Goal: Information Seeking & Learning: Learn about a topic

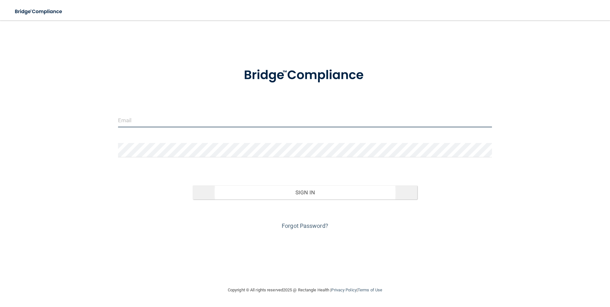
type input "[PERSON_NAME][EMAIL_ADDRESS][PERSON_NAME][DOMAIN_NAME]"
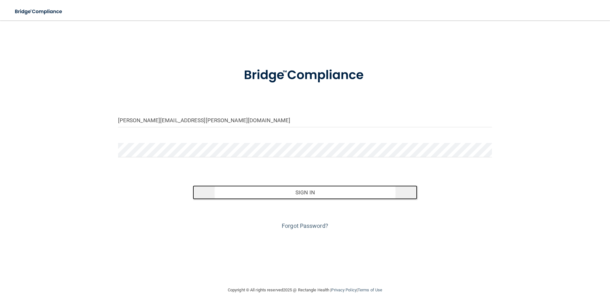
click at [246, 195] on button "Sign In" at bounding box center [305, 192] width 225 height 14
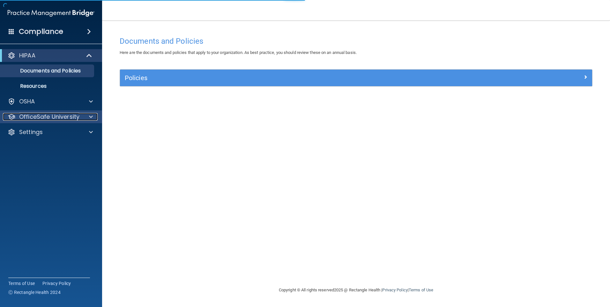
click at [31, 117] on p "OfficeSafe University" at bounding box center [49, 117] width 60 height 8
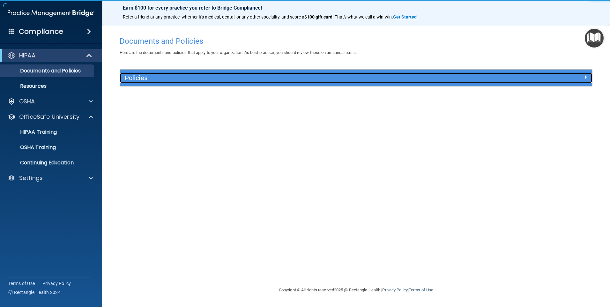
click at [182, 78] on h5 "Policies" at bounding box center [297, 77] width 345 height 7
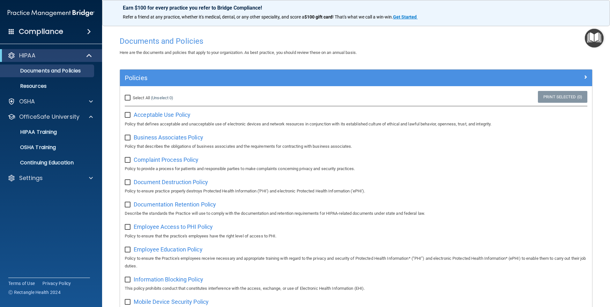
drag, startPoint x: 141, startPoint y: 72, endPoint x: 139, endPoint y: 77, distance: 5.9
click at [141, 74] on div "Policies" at bounding box center [356, 78] width 472 height 17
click at [55, 161] on p "Continuing Education" at bounding box center [47, 163] width 87 height 6
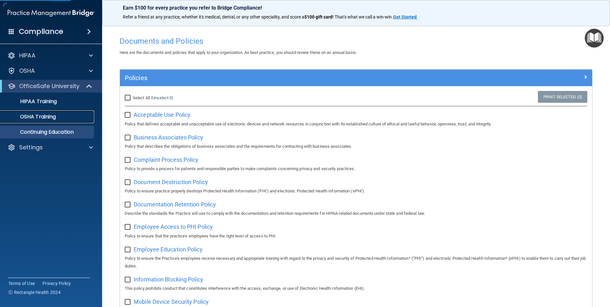
click at [30, 118] on p "OSHA Training" at bounding box center [30, 117] width 52 height 6
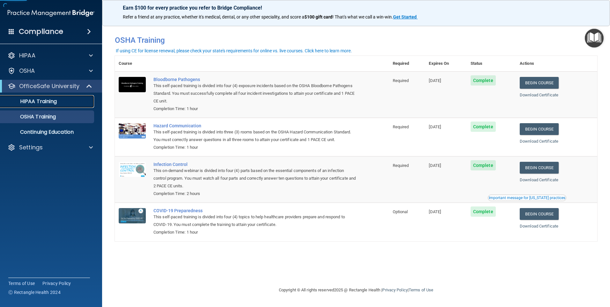
click at [36, 100] on p "HIPAA Training" at bounding box center [30, 101] width 53 height 6
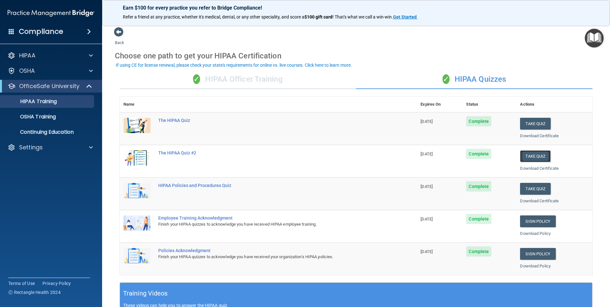
click at [534, 157] on button "Take Quiz" at bounding box center [535, 156] width 31 height 12
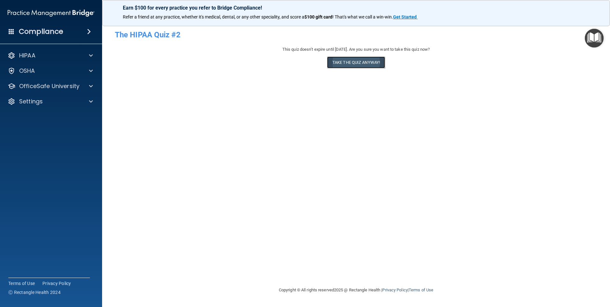
click at [340, 57] on button "Take the quiz anyway!" at bounding box center [356, 63] width 58 height 12
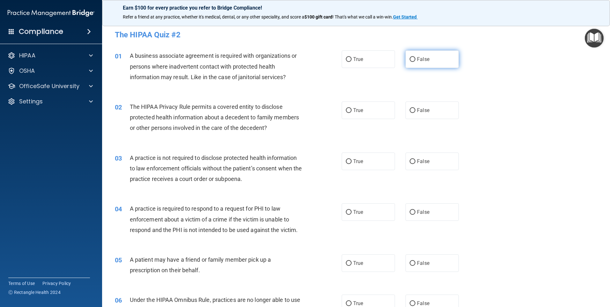
click at [417, 60] on span "False" at bounding box center [423, 59] width 12 height 6
click at [416, 60] on input "False" at bounding box center [413, 59] width 6 height 5
radio input "true"
click at [350, 107] on label "True" at bounding box center [368, 111] width 53 height 18
click at [350, 108] on input "True" at bounding box center [349, 110] width 6 height 5
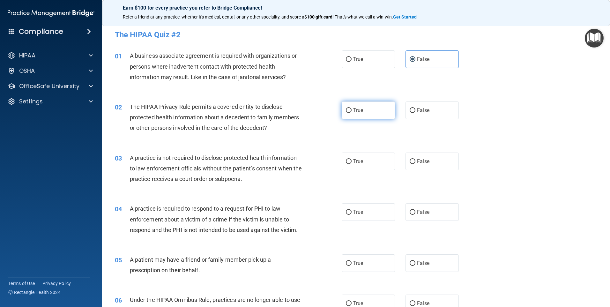
radio input "true"
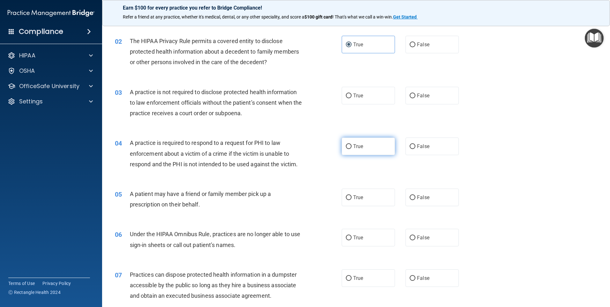
scroll to position [96, 0]
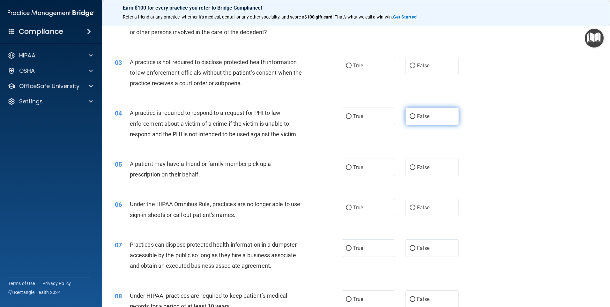
click at [410, 114] on input "False" at bounding box center [413, 116] width 6 height 5
radio input "true"
drag, startPoint x: 348, startPoint y: 166, endPoint x: 342, endPoint y: 189, distance: 23.3
click at [347, 166] on input "True" at bounding box center [349, 167] width 6 height 5
radio input "true"
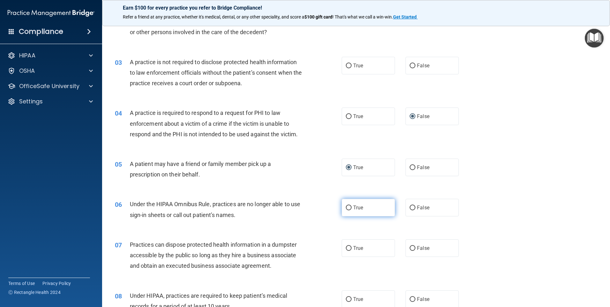
click at [346, 207] on input "True" at bounding box center [349, 208] width 6 height 5
radio input "true"
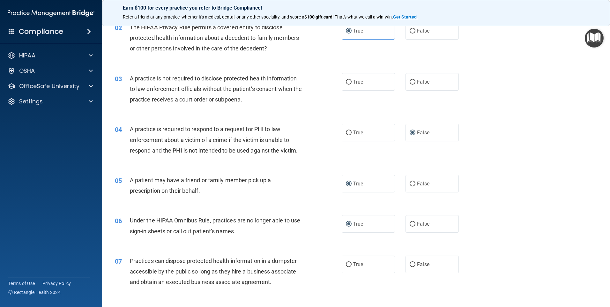
scroll to position [64, 0]
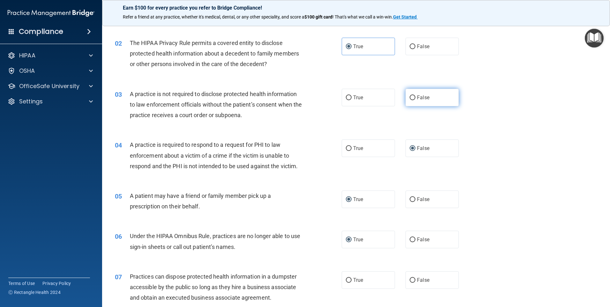
click at [411, 96] on input "False" at bounding box center [413, 97] width 6 height 5
radio input "true"
click at [343, 150] on label "True" at bounding box center [368, 148] width 53 height 18
click at [346, 150] on input "True" at bounding box center [349, 148] width 6 height 5
radio input "true"
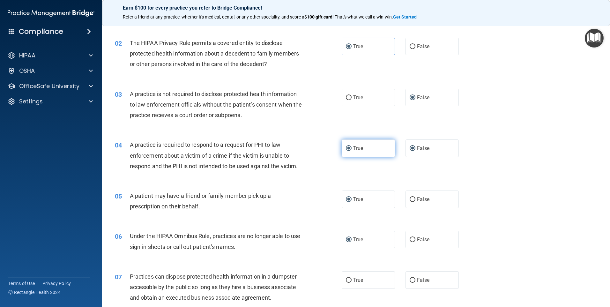
radio input "false"
click at [411, 239] on input "False" at bounding box center [413, 239] width 6 height 5
radio input "true"
radio input "false"
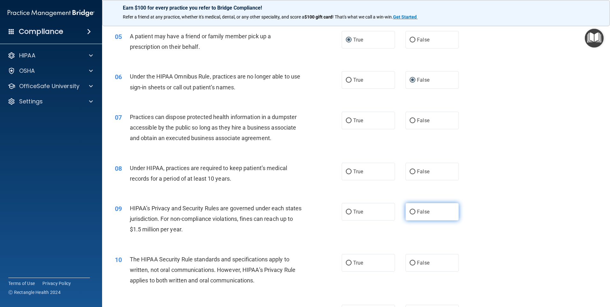
scroll to position [287, 0]
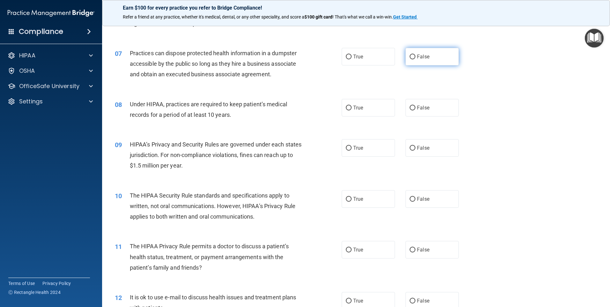
click at [411, 57] on input "False" at bounding box center [413, 57] width 6 height 5
radio input "true"
drag, startPoint x: 410, startPoint y: 107, endPoint x: 417, endPoint y: 150, distance: 43.3
click at [410, 107] on input "False" at bounding box center [413, 108] width 6 height 5
radio input "true"
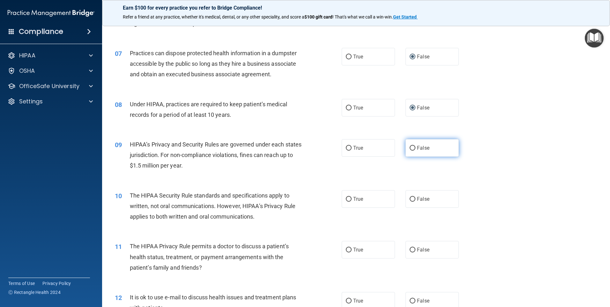
click at [413, 150] on label "False" at bounding box center [432, 148] width 53 height 18
click at [413, 150] on input "False" at bounding box center [413, 148] width 6 height 5
radio input "true"
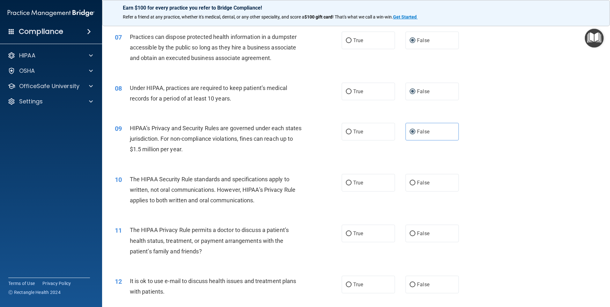
scroll to position [319, 0]
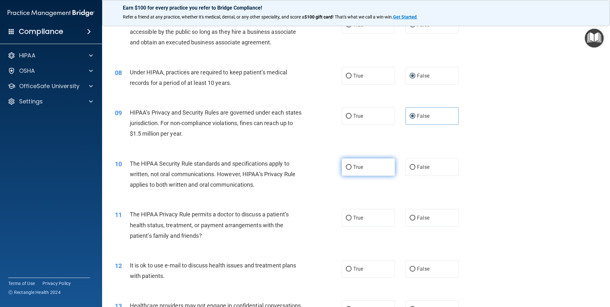
click at [348, 166] on input "True" at bounding box center [349, 167] width 6 height 5
radio input "true"
click at [346, 216] on input "True" at bounding box center [349, 218] width 6 height 5
radio input "true"
click at [348, 268] on input "True" at bounding box center [349, 269] width 6 height 5
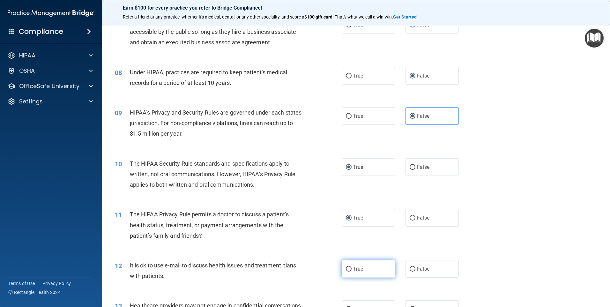
radio input "true"
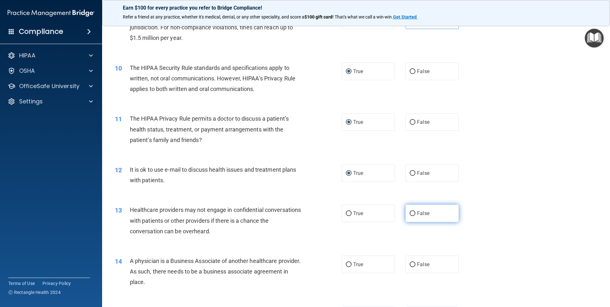
click at [412, 215] on input "False" at bounding box center [413, 213] width 6 height 5
radio input "true"
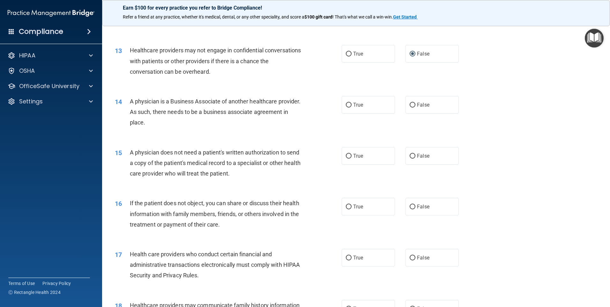
scroll to position [607, 0]
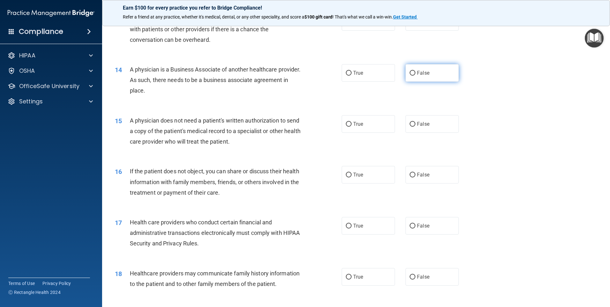
click at [411, 73] on input "False" at bounding box center [413, 73] width 6 height 5
radio input "true"
click at [346, 123] on input "True" at bounding box center [349, 124] width 6 height 5
radio input "true"
click at [346, 174] on input "True" at bounding box center [349, 175] width 6 height 5
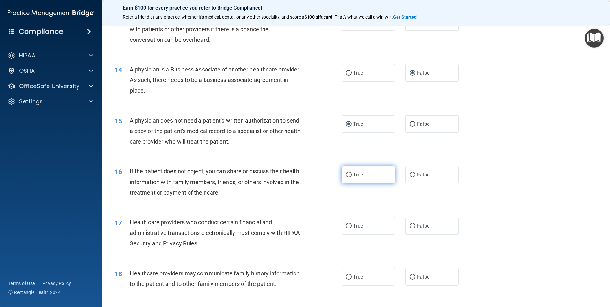
radio input "true"
click at [348, 224] on input "True" at bounding box center [349, 226] width 6 height 5
radio input "true"
click at [411, 276] on input "False" at bounding box center [413, 277] width 6 height 5
radio input "true"
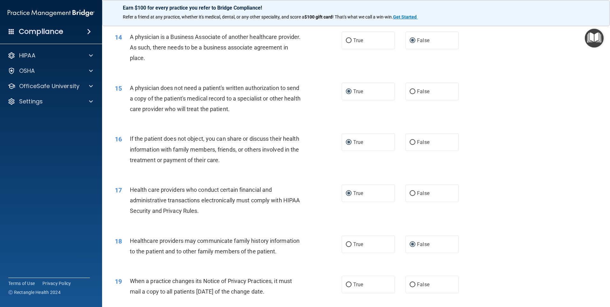
scroll to position [734, 0]
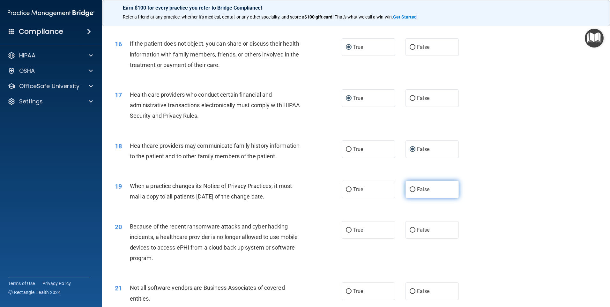
click at [410, 191] on input "False" at bounding box center [413, 189] width 6 height 5
radio input "true"
click at [410, 229] on input "False" at bounding box center [413, 230] width 6 height 5
radio input "true"
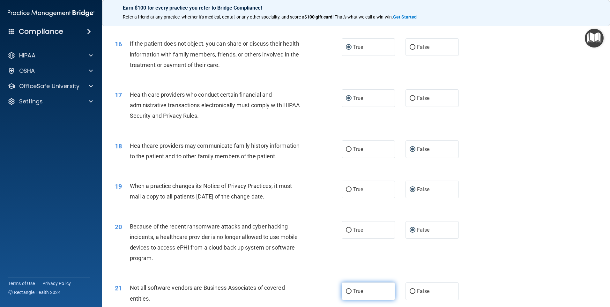
click at [346, 293] on input "True" at bounding box center [349, 291] width 6 height 5
radio input "true"
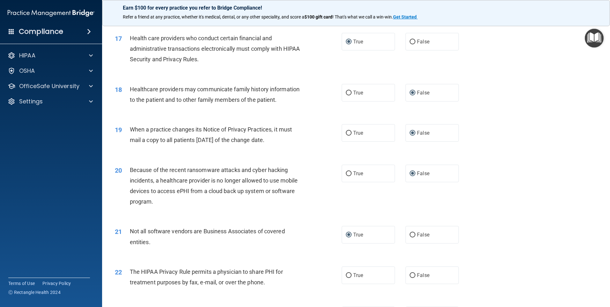
scroll to position [798, 0]
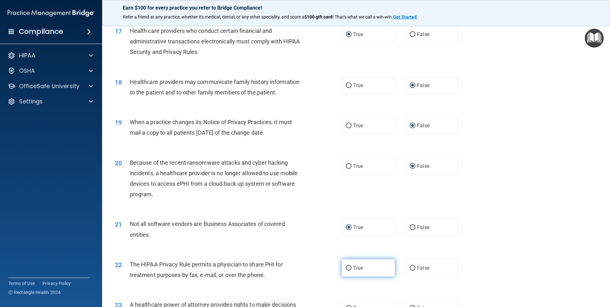
click at [349, 269] on input "True" at bounding box center [349, 268] width 6 height 5
radio input "true"
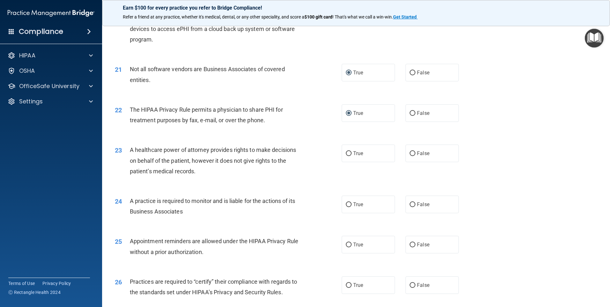
scroll to position [958, 0]
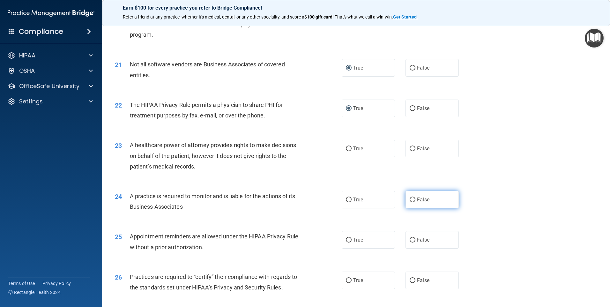
click at [412, 196] on label "False" at bounding box center [432, 200] width 53 height 18
click at [412, 198] on input "False" at bounding box center [413, 200] width 6 height 5
radio input "true"
click at [410, 147] on input "False" at bounding box center [413, 149] width 6 height 5
radio input "true"
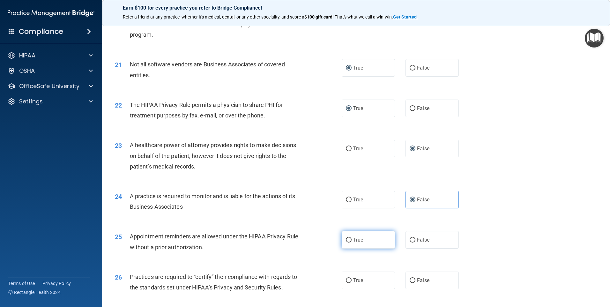
click at [347, 238] on input "True" at bounding box center [349, 240] width 6 height 5
radio input "true"
click at [412, 278] on input "False" at bounding box center [413, 280] width 6 height 5
radio input "true"
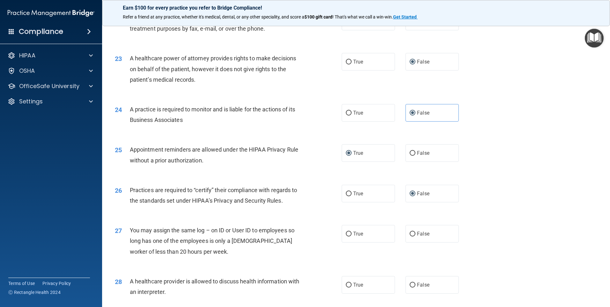
scroll to position [1053, 0]
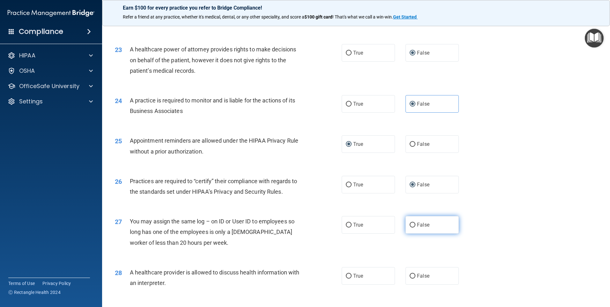
click at [410, 225] on input "False" at bounding box center [413, 225] width 6 height 5
radio input "true"
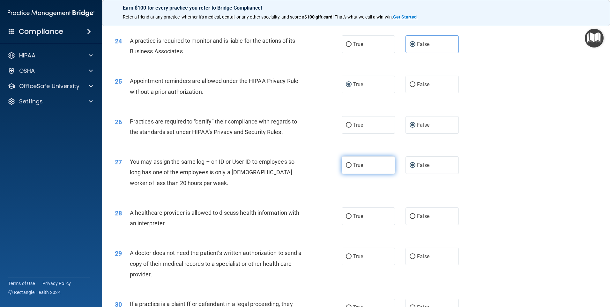
scroll to position [1179, 0]
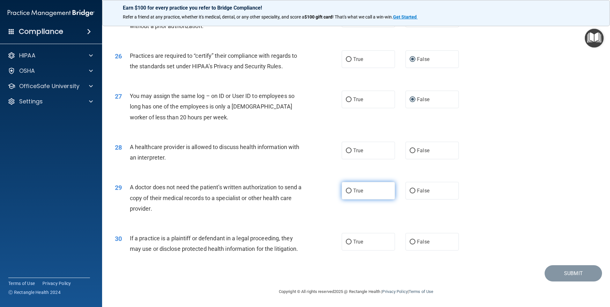
click at [344, 186] on label "True" at bounding box center [368, 191] width 53 height 18
click at [346, 189] on input "True" at bounding box center [349, 191] width 6 height 5
radio input "true"
click at [346, 150] on input "True" at bounding box center [349, 150] width 6 height 5
radio input "true"
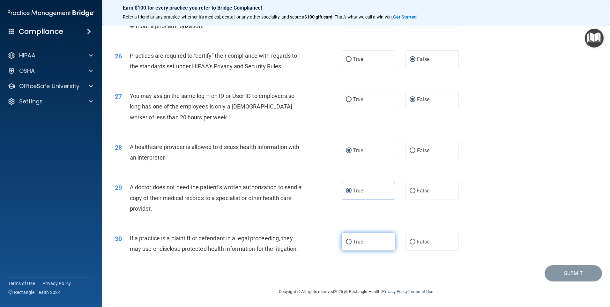
click at [348, 242] on input "True" at bounding box center [349, 242] width 6 height 5
radio input "true"
click at [568, 274] on button "Submit" at bounding box center [573, 273] width 57 height 16
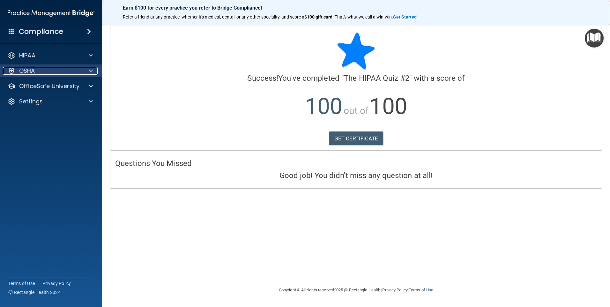
click at [41, 71] on div "OSHA" at bounding box center [42, 71] width 79 height 8
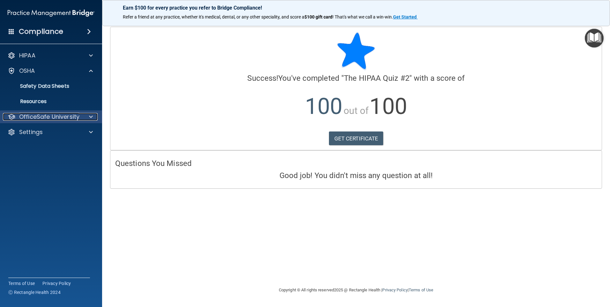
click at [34, 118] on p "OfficeSafe University" at bounding box center [49, 117] width 60 height 8
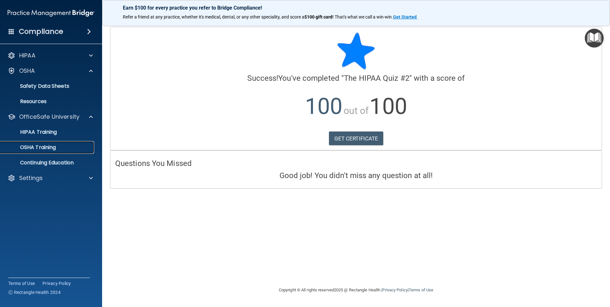
click at [39, 149] on p "OSHA Training" at bounding box center [30, 147] width 52 height 6
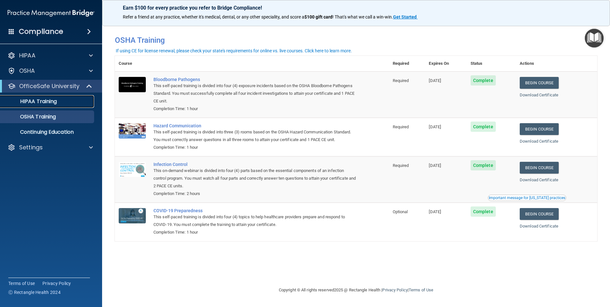
click at [46, 104] on p "HIPAA Training" at bounding box center [30, 101] width 53 height 6
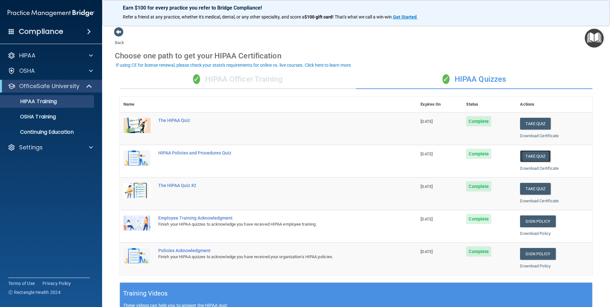
click at [525, 153] on button "Take Quiz" at bounding box center [535, 156] width 31 height 12
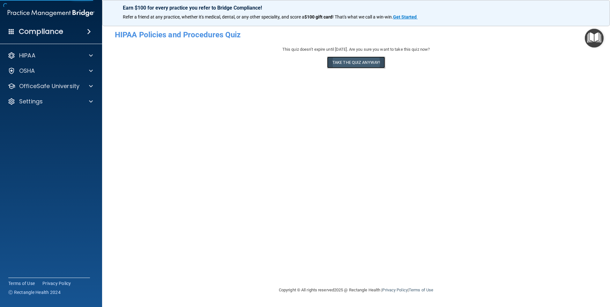
click at [348, 57] on button "Take the quiz anyway!" at bounding box center [356, 63] width 58 height 12
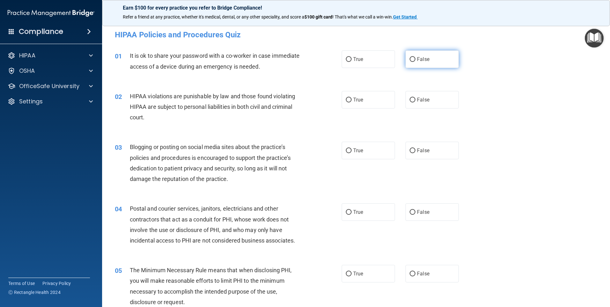
click at [417, 58] on span "False" at bounding box center [423, 59] width 12 height 6
click at [414, 58] on input "False" at bounding box center [413, 59] width 6 height 5
radio input "true"
click at [346, 100] on input "True" at bounding box center [349, 100] width 6 height 5
radio input "true"
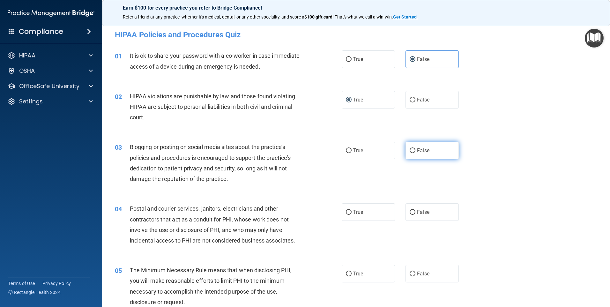
click at [410, 150] on input "False" at bounding box center [413, 150] width 6 height 5
radio input "true"
click at [347, 208] on label "True" at bounding box center [368, 212] width 53 height 18
click at [347, 210] on input "True" at bounding box center [349, 212] width 6 height 5
radio input "true"
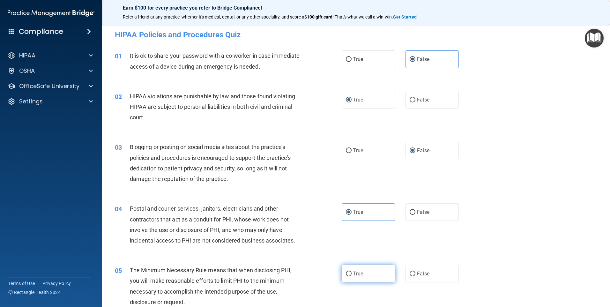
click at [349, 270] on label "True" at bounding box center [368, 274] width 53 height 18
click at [349, 272] on input "True" at bounding box center [349, 274] width 6 height 5
radio input "true"
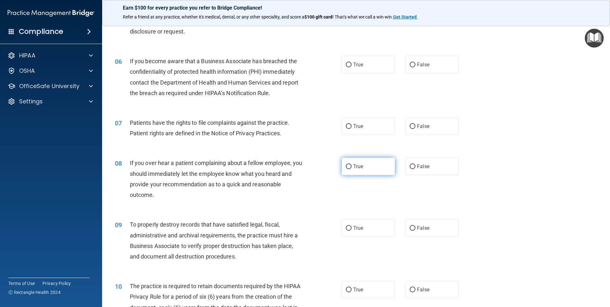
scroll to position [287, 0]
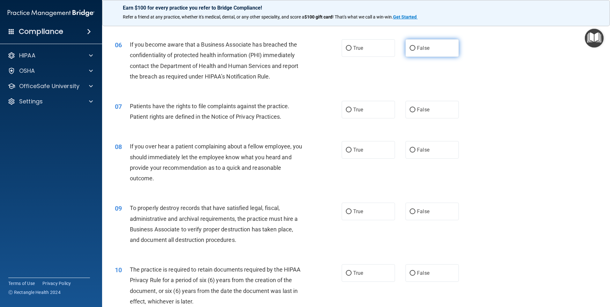
click at [411, 50] on input "False" at bounding box center [413, 48] width 6 height 5
radio input "true"
drag, startPoint x: 346, startPoint y: 110, endPoint x: 388, endPoint y: 126, distance: 45.2
click at [346, 110] on input "True" at bounding box center [349, 110] width 6 height 5
radio input "true"
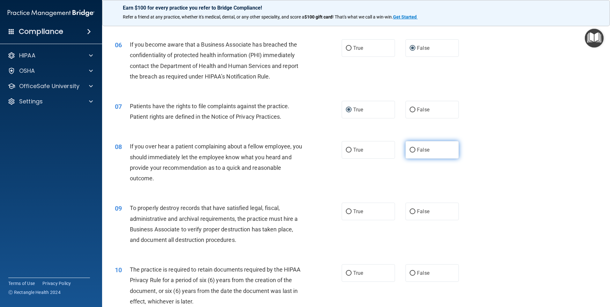
click at [410, 150] on input "False" at bounding box center [413, 150] width 6 height 5
radio input "true"
click at [411, 210] on input "False" at bounding box center [413, 211] width 6 height 5
radio input "true"
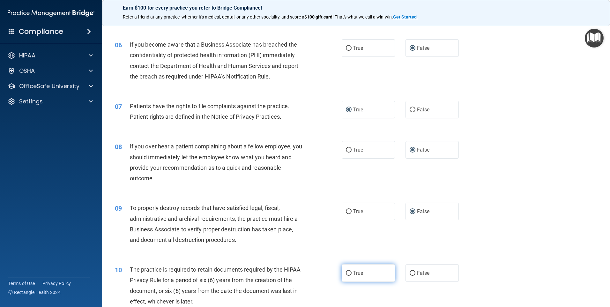
click at [347, 276] on label "True" at bounding box center [368, 273] width 53 height 18
click at [347, 276] on input "True" at bounding box center [349, 273] width 6 height 5
radio input "true"
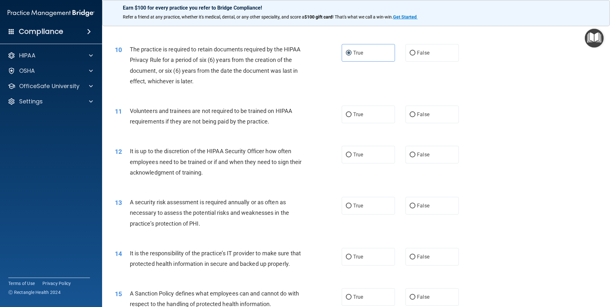
scroll to position [543, 0]
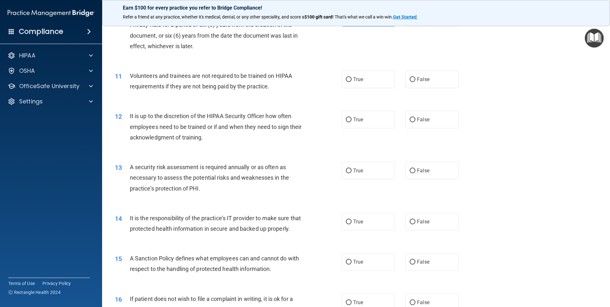
drag, startPoint x: 410, startPoint y: 118, endPoint x: 415, endPoint y: 107, distance: 12.4
click at [410, 118] on input "False" at bounding box center [413, 119] width 6 height 5
radio input "true"
click at [409, 76] on label "False" at bounding box center [432, 80] width 53 height 18
click at [410, 77] on input "False" at bounding box center [413, 79] width 6 height 5
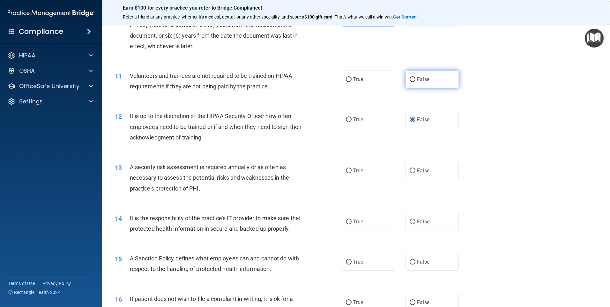
radio input "true"
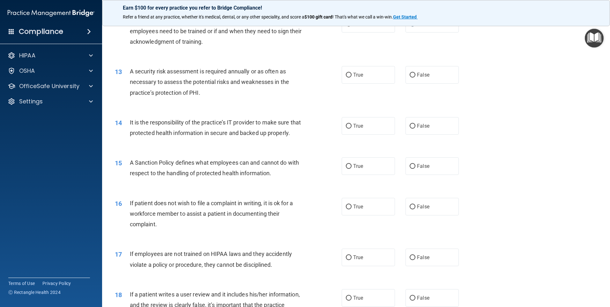
scroll to position [670, 0]
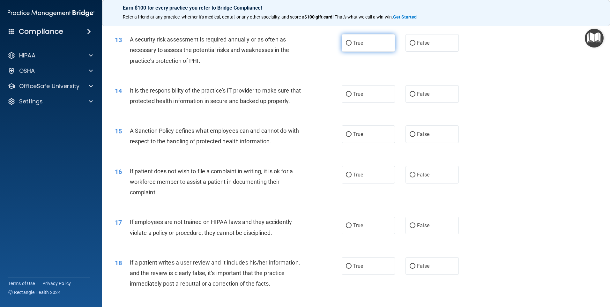
click at [348, 43] on input "True" at bounding box center [349, 43] width 6 height 5
radio input "true"
click at [412, 91] on label "False" at bounding box center [432, 94] width 53 height 18
click at [412, 92] on input "False" at bounding box center [413, 94] width 6 height 5
radio input "true"
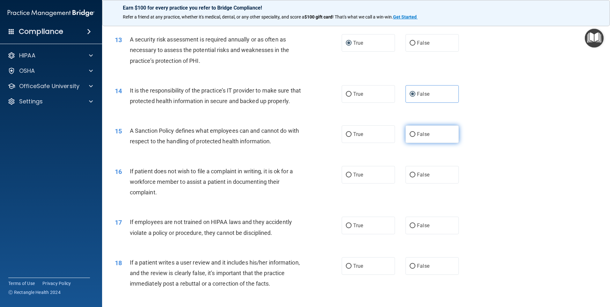
click at [410, 137] on input "False" at bounding box center [413, 134] width 6 height 5
radio input "true"
click at [346, 177] on input "True" at bounding box center [349, 175] width 6 height 5
radio input "true"
click at [410, 228] on input "False" at bounding box center [413, 225] width 6 height 5
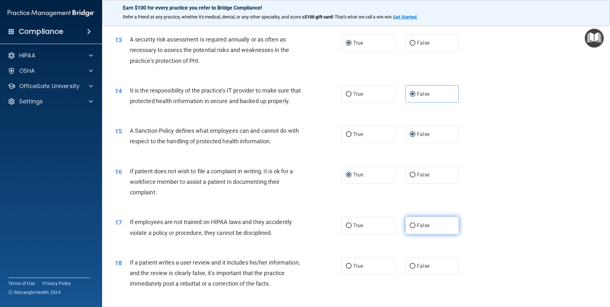
radio input "true"
click at [412, 269] on input "False" at bounding box center [413, 266] width 6 height 5
radio input "true"
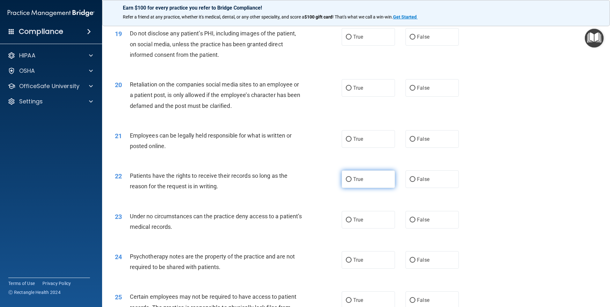
scroll to position [958, 0]
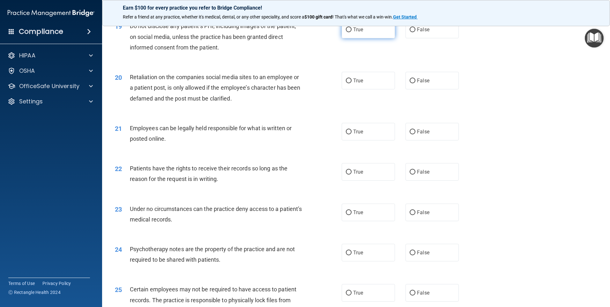
click at [346, 32] on input "True" at bounding box center [349, 29] width 6 height 5
radio input "true"
click at [411, 83] on input "False" at bounding box center [413, 81] width 6 height 5
radio input "true"
click at [348, 134] on input "True" at bounding box center [349, 132] width 6 height 5
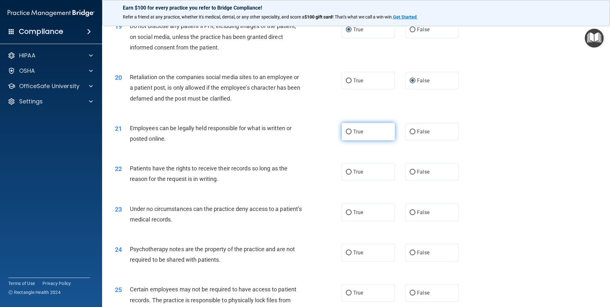
radio input "true"
click at [408, 179] on label "False" at bounding box center [432, 172] width 53 height 18
click at [410, 175] on input "False" at bounding box center [413, 172] width 6 height 5
radio input "true"
drag, startPoint x: 415, startPoint y: 223, endPoint x: 405, endPoint y: 241, distance: 20.9
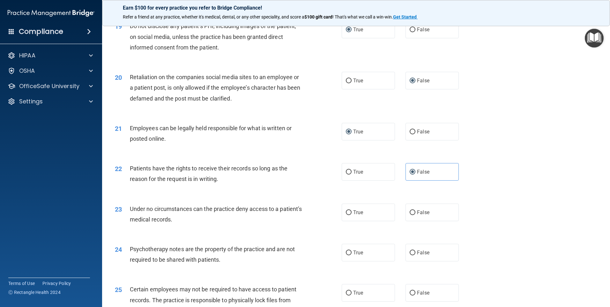
click at [417, 215] on span "False" at bounding box center [423, 212] width 12 height 6
click at [415, 215] on input "False" at bounding box center [413, 212] width 6 height 5
radio input "true"
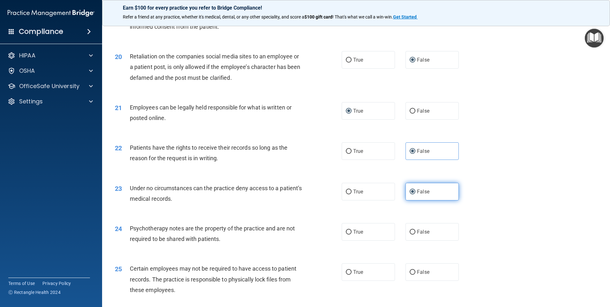
scroll to position [990, 0]
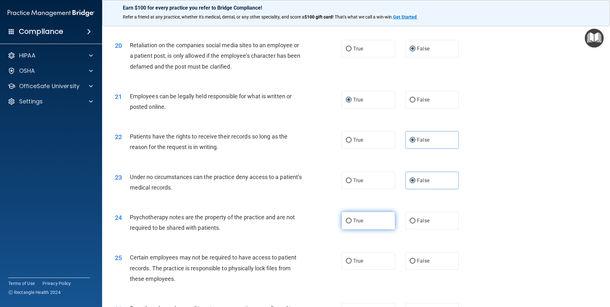
click at [346, 223] on input "True" at bounding box center [349, 221] width 6 height 5
radio input "true"
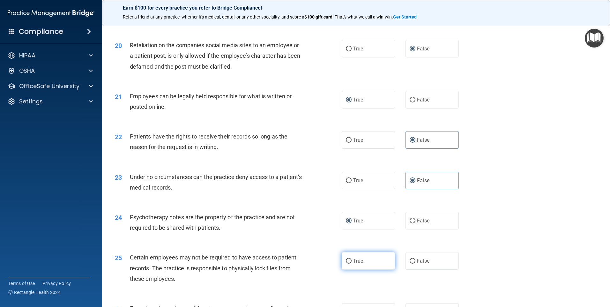
click at [346, 264] on input "True" at bounding box center [349, 261] width 6 height 5
radio input "true"
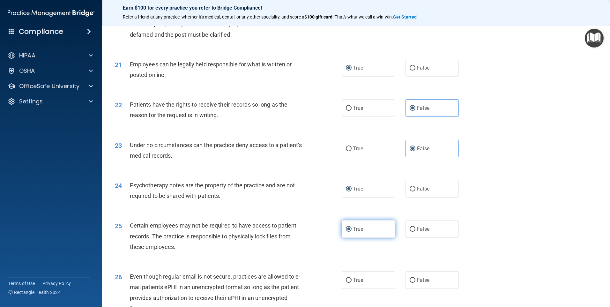
scroll to position [1053, 0]
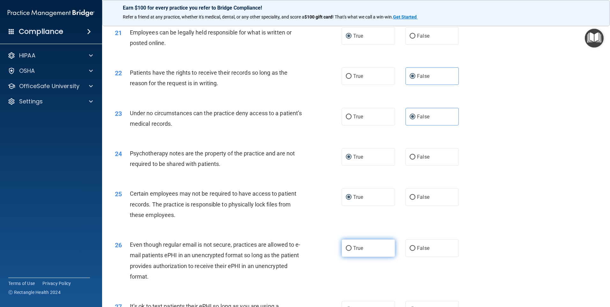
click at [348, 251] on input "True" at bounding box center [349, 248] width 6 height 5
radio input "true"
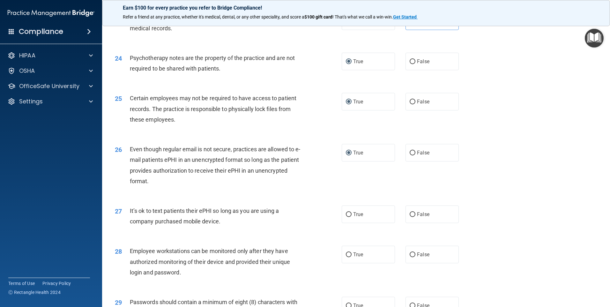
scroll to position [1149, 0]
click at [417, 217] on span "False" at bounding box center [423, 214] width 12 height 6
click at [415, 217] on input "False" at bounding box center [413, 214] width 6 height 5
radio input "true"
click at [410, 257] on input "False" at bounding box center [413, 254] width 6 height 5
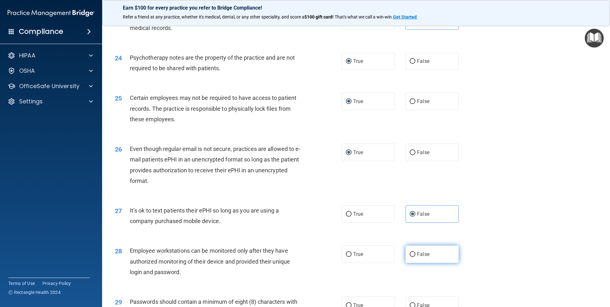
radio input "true"
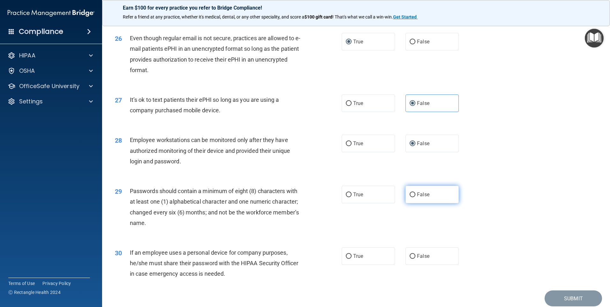
scroll to position [1277, 0]
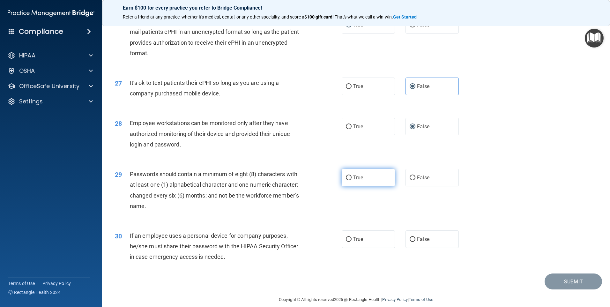
click at [351, 186] on label "True" at bounding box center [368, 178] width 53 height 18
click at [351, 180] on input "True" at bounding box center [349, 178] width 6 height 5
radio input "true"
click at [412, 242] on input "False" at bounding box center [413, 239] width 6 height 5
radio input "true"
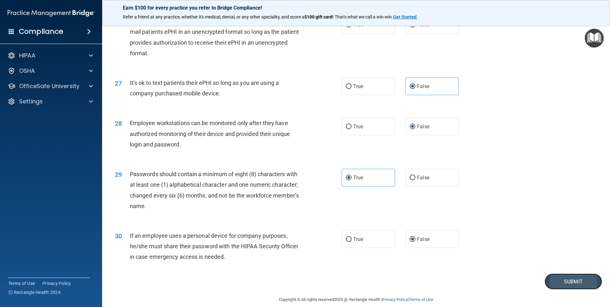
click at [585, 290] on button "Submit" at bounding box center [573, 282] width 57 height 16
